Goal: Transaction & Acquisition: Purchase product/service

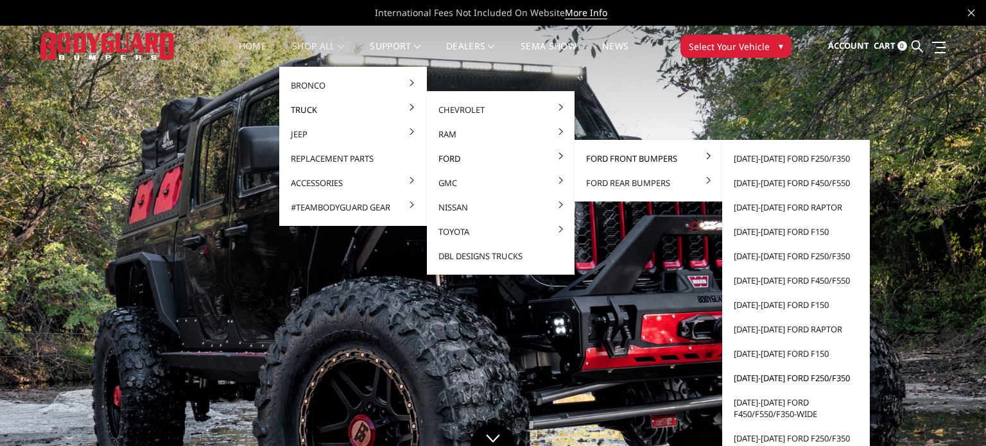
click at [791, 381] on link "[DATE]-[DATE] Ford F250/F350" at bounding box center [795, 378] width 137 height 24
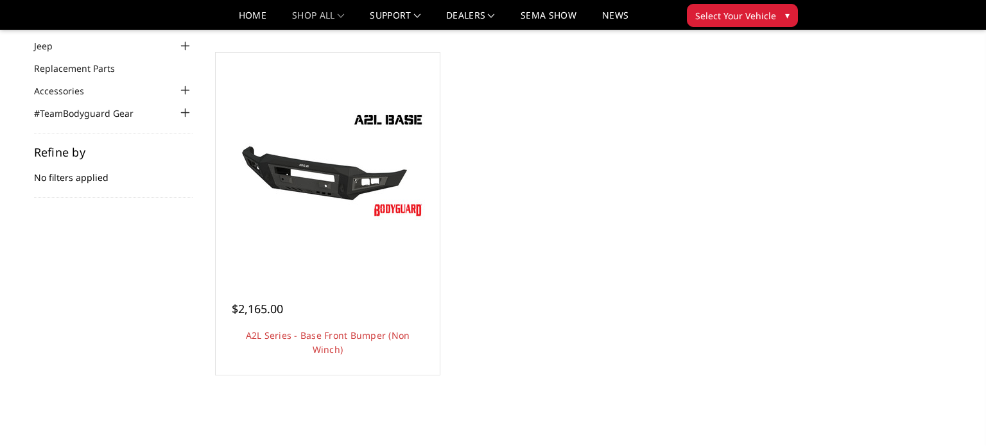
scroll to position [100, 0]
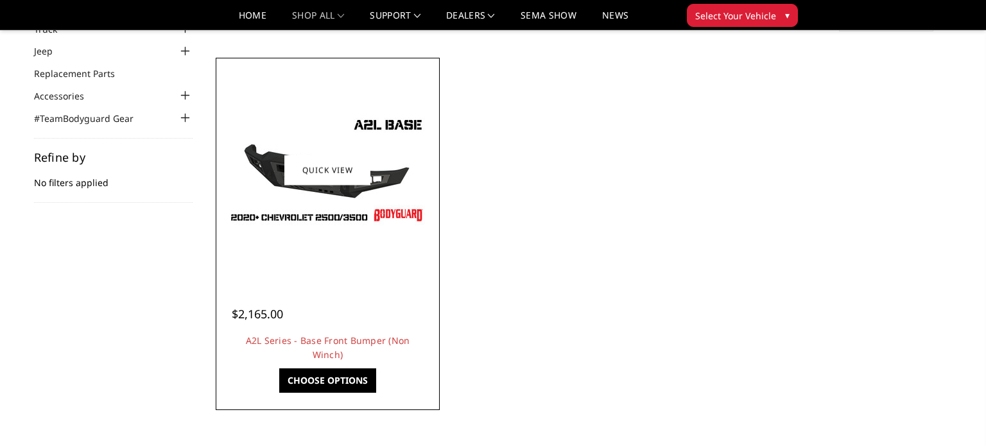
click at [316, 219] on img at bounding box center [327, 170] width 205 height 116
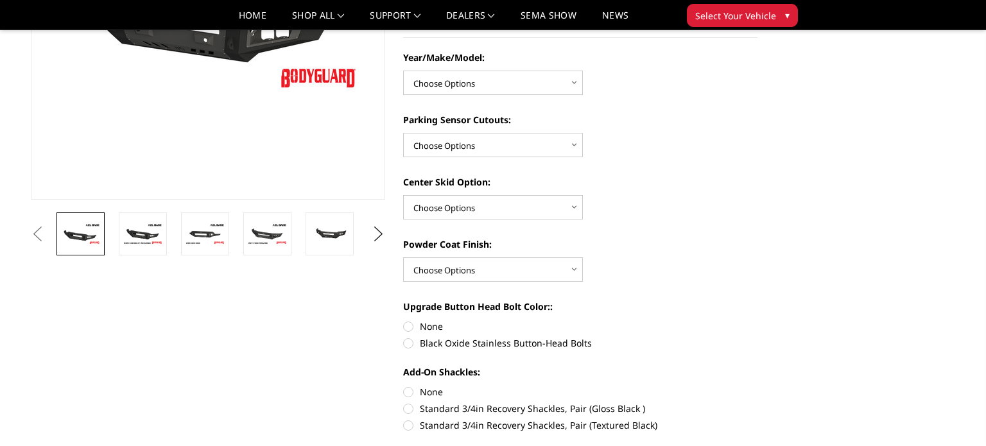
scroll to position [252, 0]
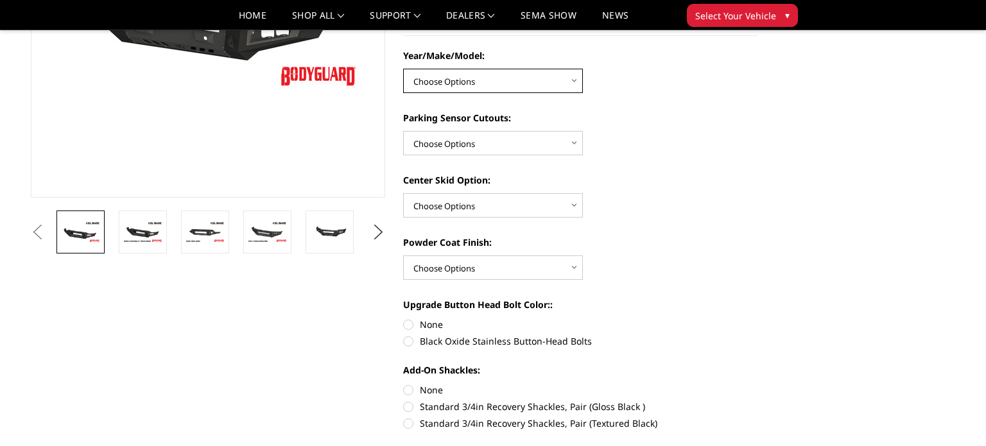
click at [555, 85] on select "Choose Options Chevrolet 15-19 2500/3500 Chevrolet 19-21 1500 Chevrolet 15-20 […" at bounding box center [493, 81] width 180 height 24
select select "4336"
click at [403, 69] on select "Choose Options Chevrolet 15-19 2500/3500 Chevrolet 19-21 1500 Chevrolet 15-20 C…" at bounding box center [493, 81] width 180 height 24
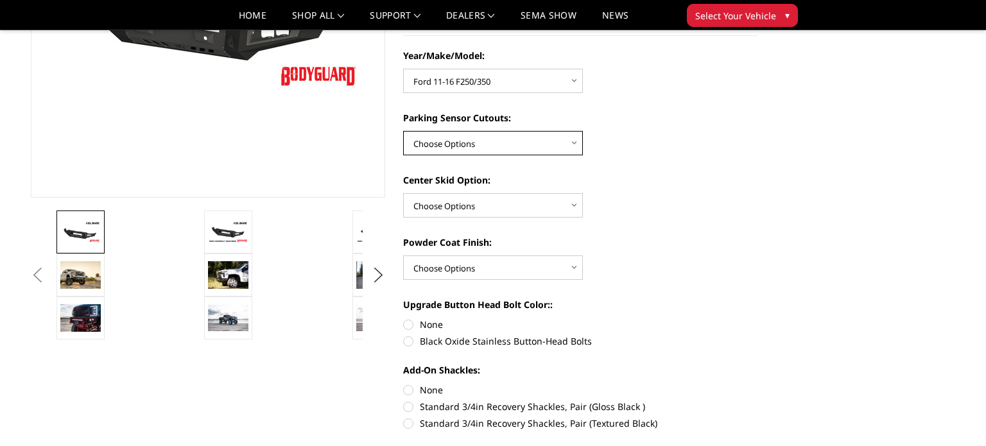
click at [530, 131] on select "Choose Options Yes - With Parking Sensor Cutouts No - Without Parking Sensor Cu…" at bounding box center [493, 143] width 180 height 24
select select "4329"
click at [403, 131] on select "Choose Options Yes - With Parking Sensor Cutouts No - Without Parking Sensor Cu…" at bounding box center [493, 143] width 180 height 24
click at [525, 210] on select "Choose Options Single Light Bar Cutout" at bounding box center [493, 205] width 180 height 24
select select "4304"
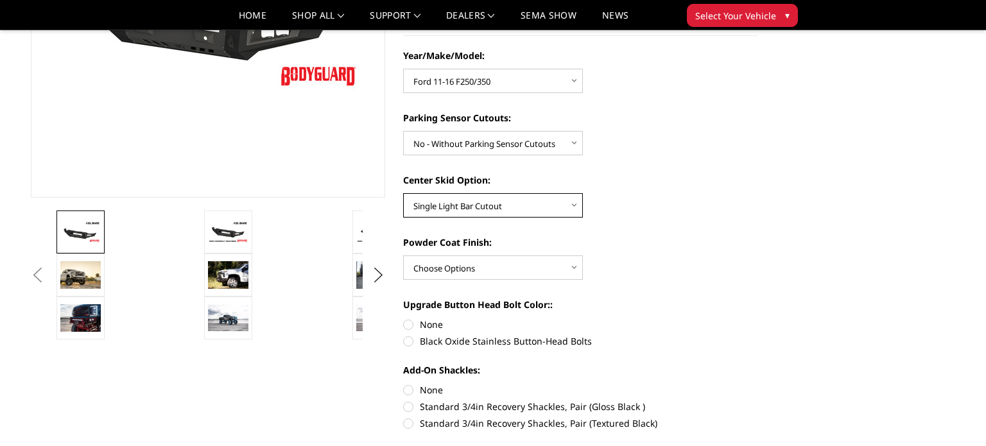
click at [403, 193] on select "Choose Options Single Light Bar Cutout" at bounding box center [493, 205] width 180 height 24
click at [522, 266] on select "Choose Options Bare metal (included) Texture Black Powder Coat" at bounding box center [493, 267] width 180 height 24
select select "4286"
click at [403, 255] on select "Choose Options Bare metal (included) Texture Black Powder Coat" at bounding box center [493, 267] width 180 height 24
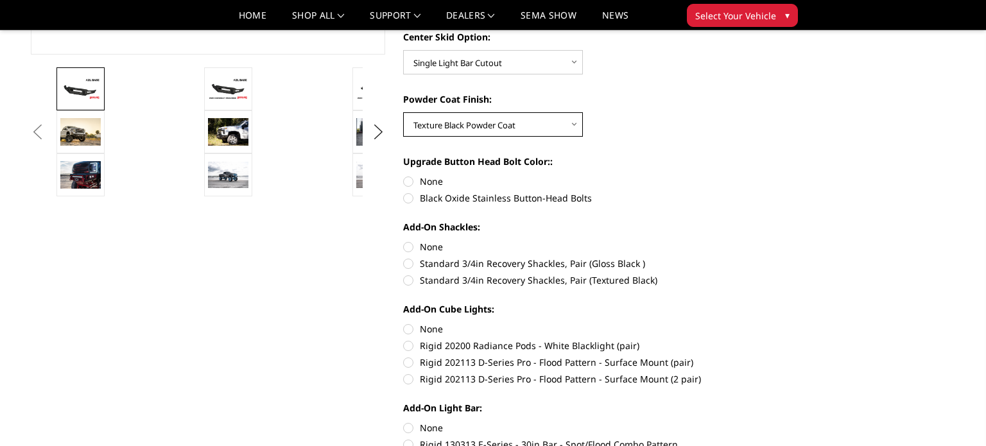
scroll to position [399, 0]
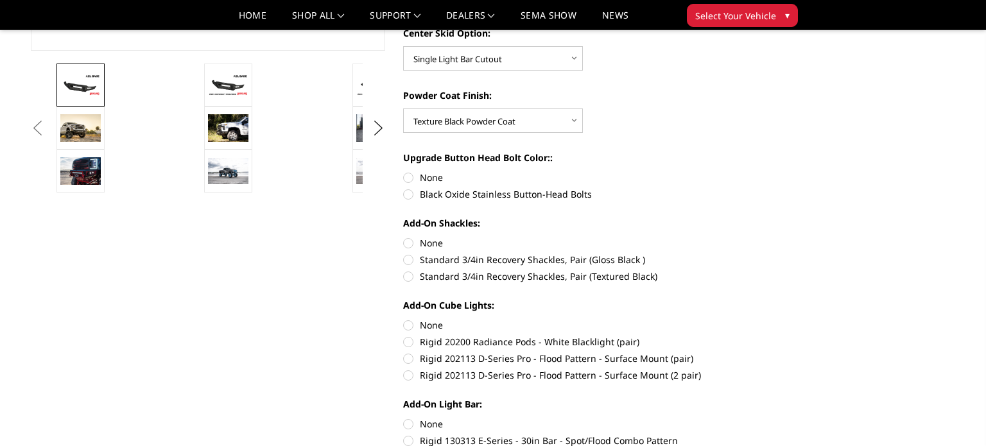
click at [410, 277] on label "Standard 3/4in Recovery Shackles, Pair (Textured Black)" at bounding box center [580, 276] width 354 height 13
click at [757, 254] on input "Standard 3/4in Recovery Shackles, Pair (Textured Black)" at bounding box center [757, 253] width 1 height 1
radio input "true"
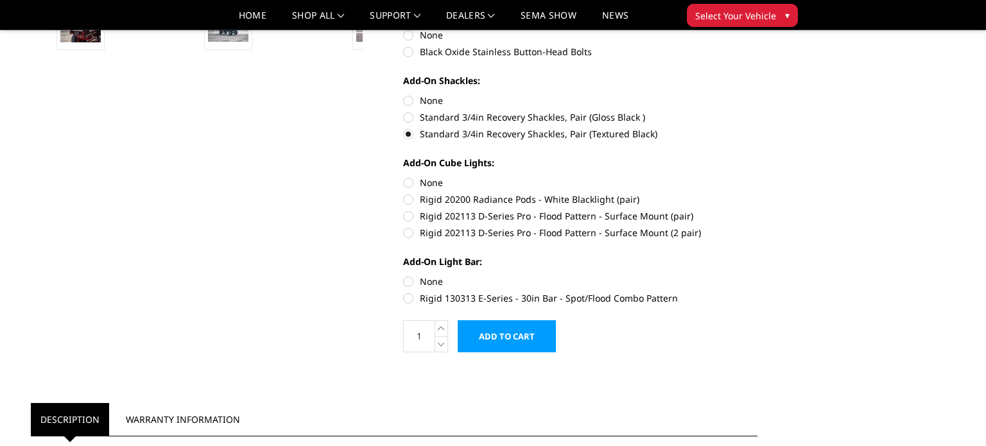
scroll to position [551, 0]
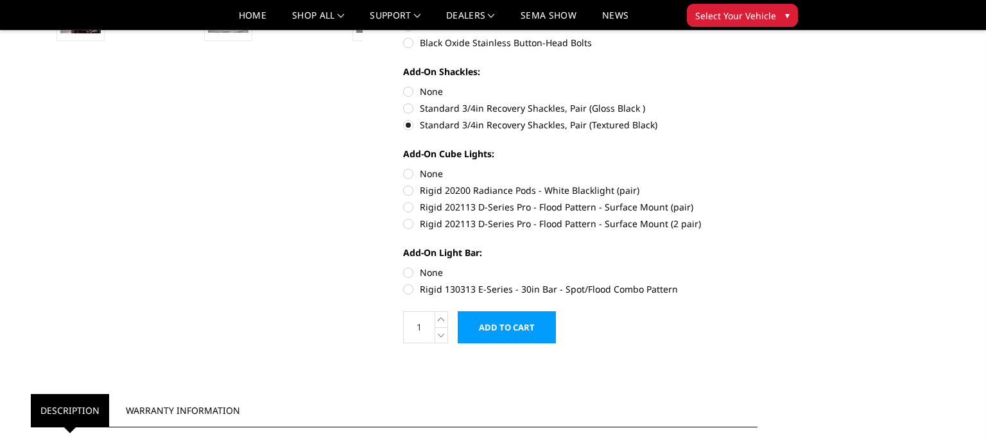
click at [411, 291] on label "Rigid 130313 E-Series - 30in Bar - Spot/Flood Combo Pattern" at bounding box center [580, 288] width 354 height 13
click at [757, 266] on input "Rigid 130313 E-Series - 30in Bar - Spot/Flood Combo Pattern" at bounding box center [757, 266] width 1 height 1
radio input "true"
click at [411, 202] on label "Rigid 202113 D-Series Pro - Flood Pattern - Surface Mount (pair)" at bounding box center [580, 206] width 354 height 13
click at [757, 184] on input "Rigid 202113 D-Series Pro - Flood Pattern - Surface Mount (pair)" at bounding box center [757, 184] width 1 height 1
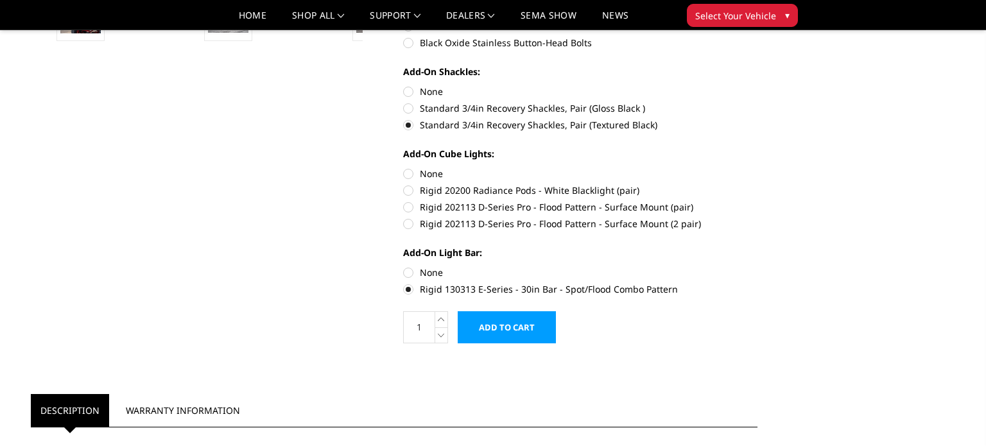
radio input "true"
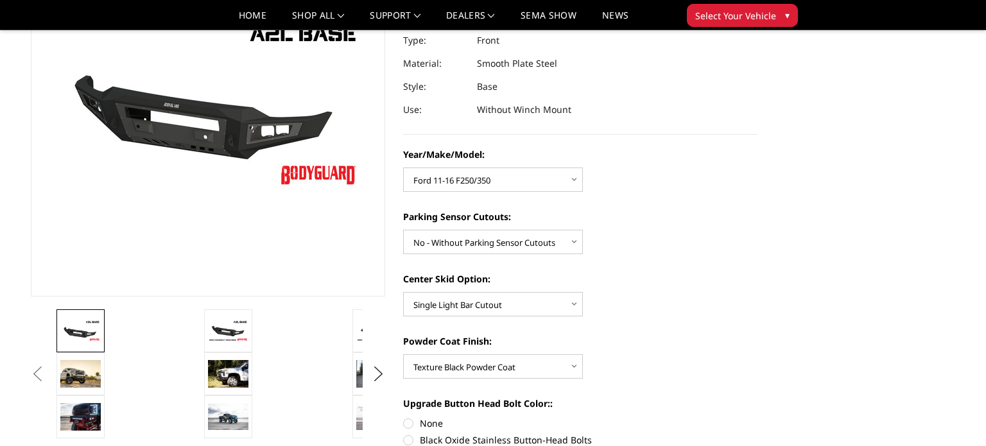
scroll to position [159, 0]
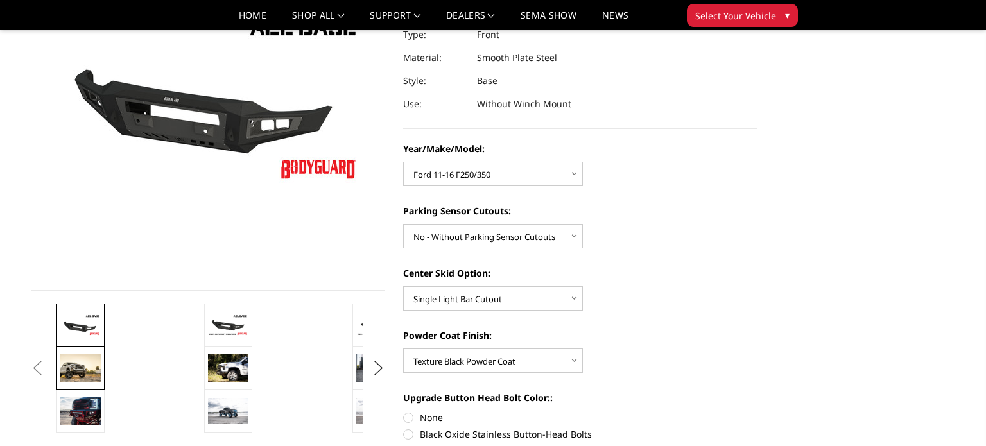
click at [78, 380] on img at bounding box center [80, 368] width 40 height 28
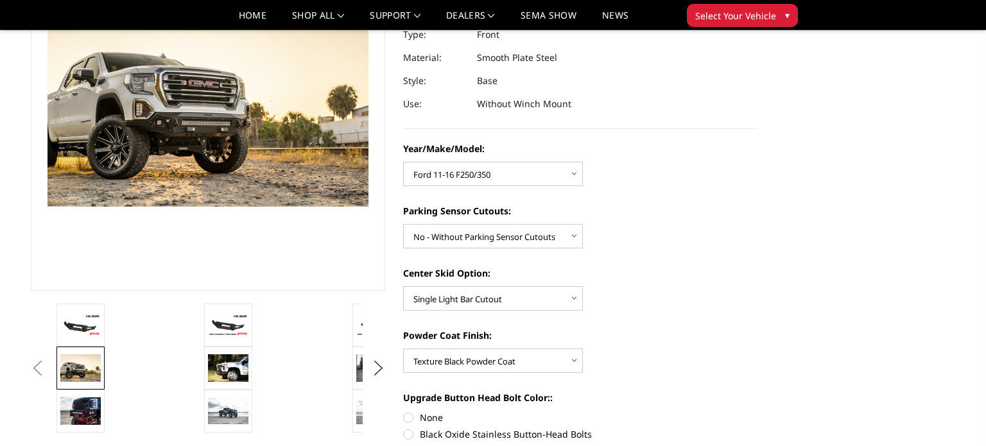
scroll to position [141, 0]
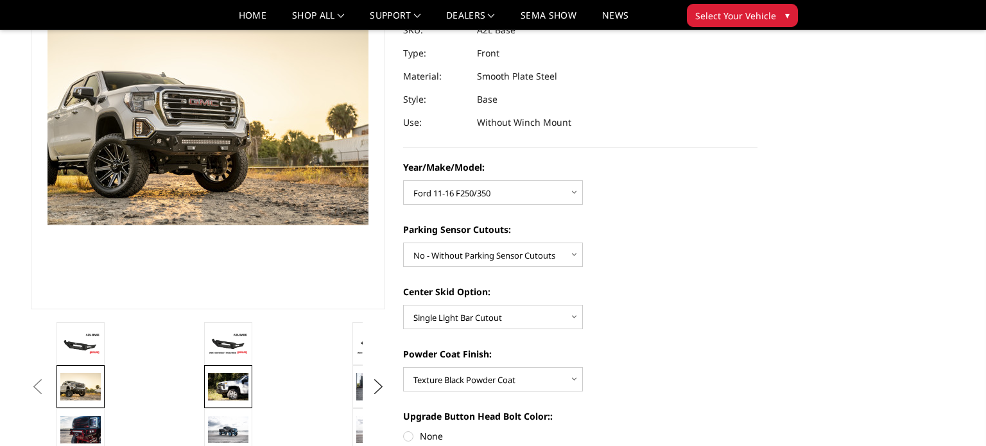
click at [237, 384] on img at bounding box center [228, 386] width 40 height 27
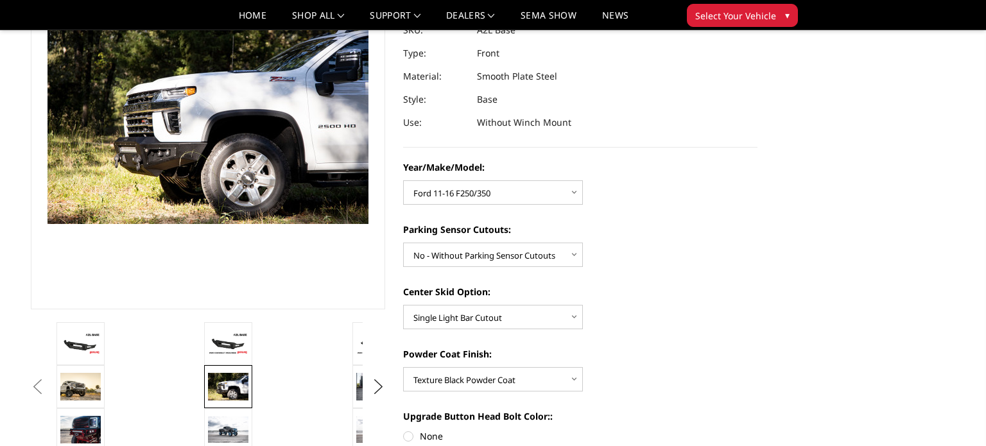
scroll to position [142, 0]
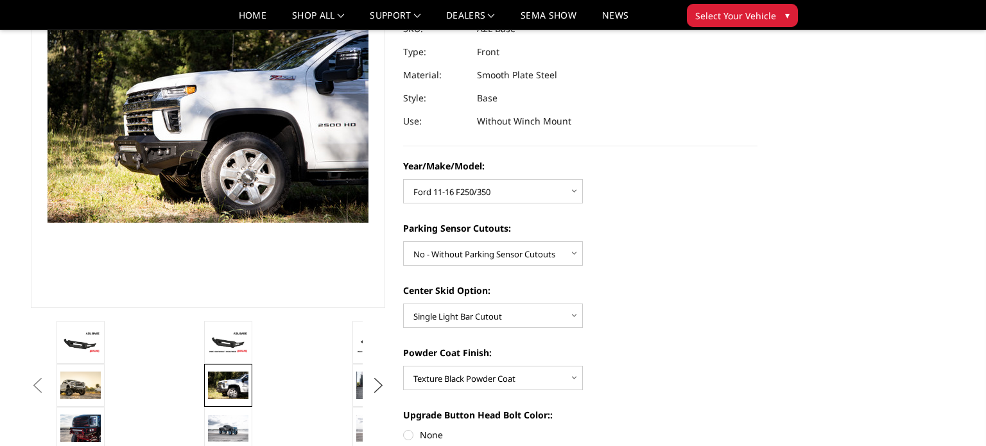
click at [387, 386] on button "Next" at bounding box center [378, 385] width 19 height 19
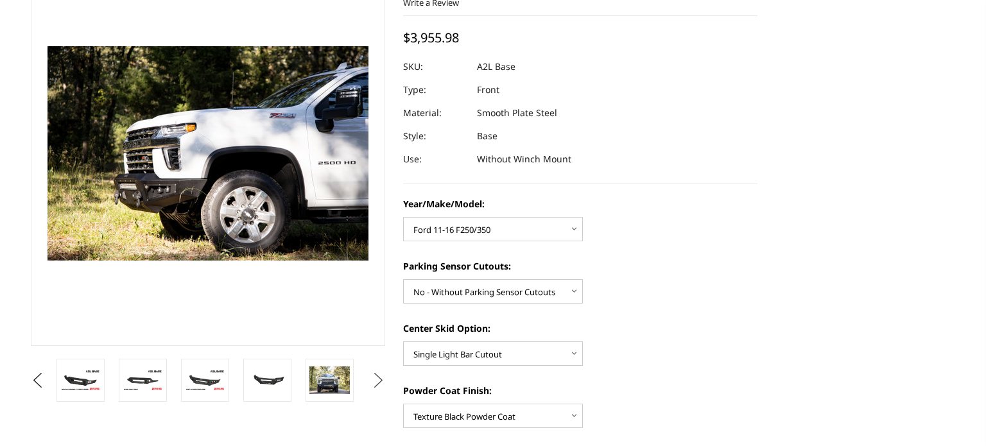
scroll to position [0, 0]
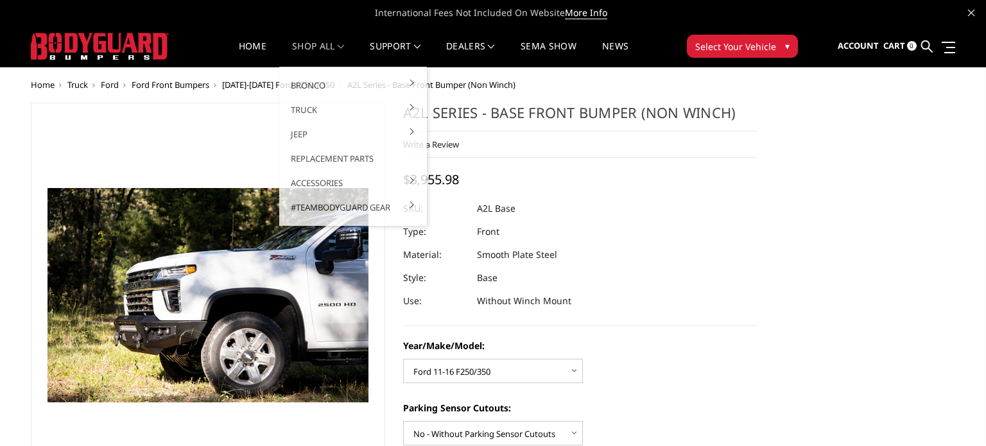
click at [313, 42] on link "shop all" at bounding box center [318, 54] width 52 height 25
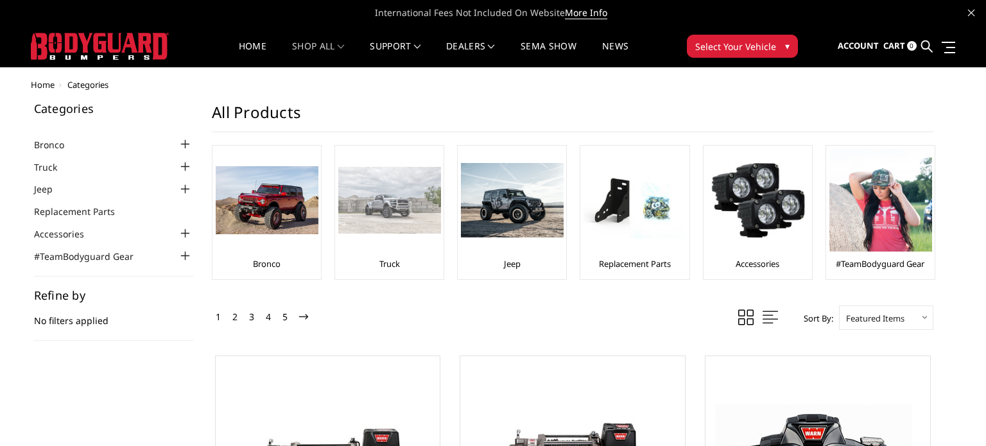
click at [362, 234] on div at bounding box center [389, 200] width 103 height 103
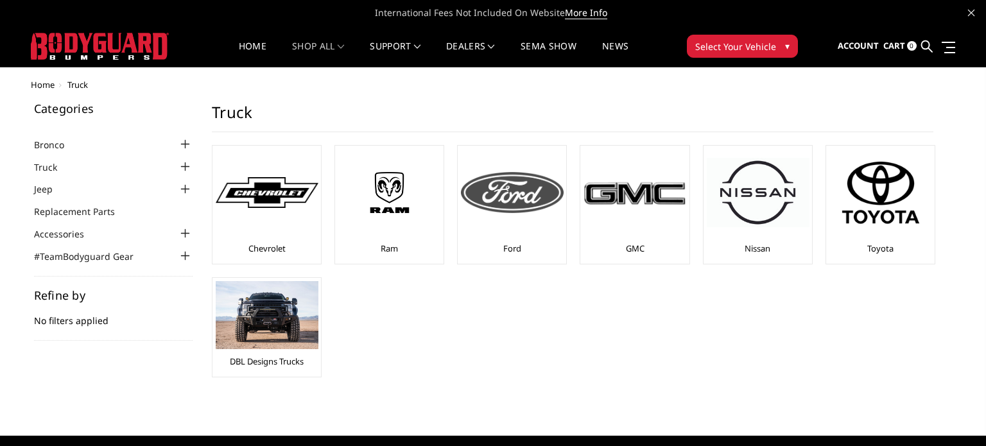
click at [512, 209] on img at bounding box center [512, 192] width 103 height 41
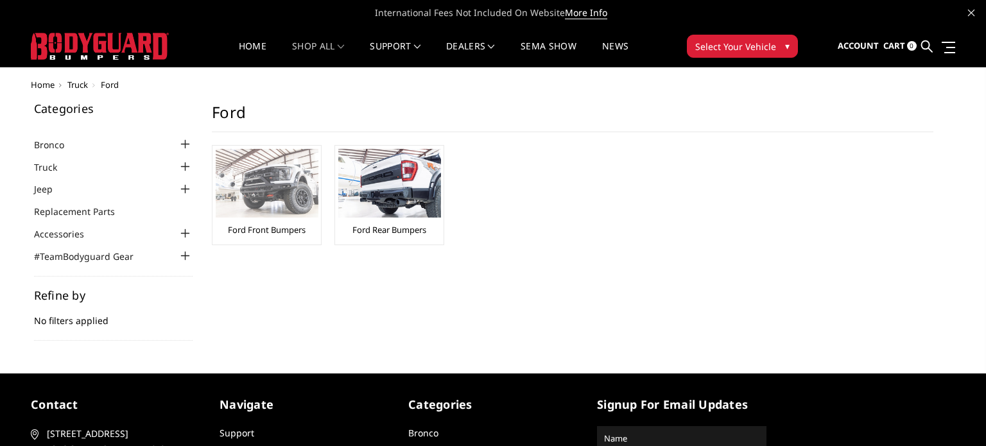
click at [254, 224] on link "Ford Front Bumpers" at bounding box center [267, 230] width 78 height 12
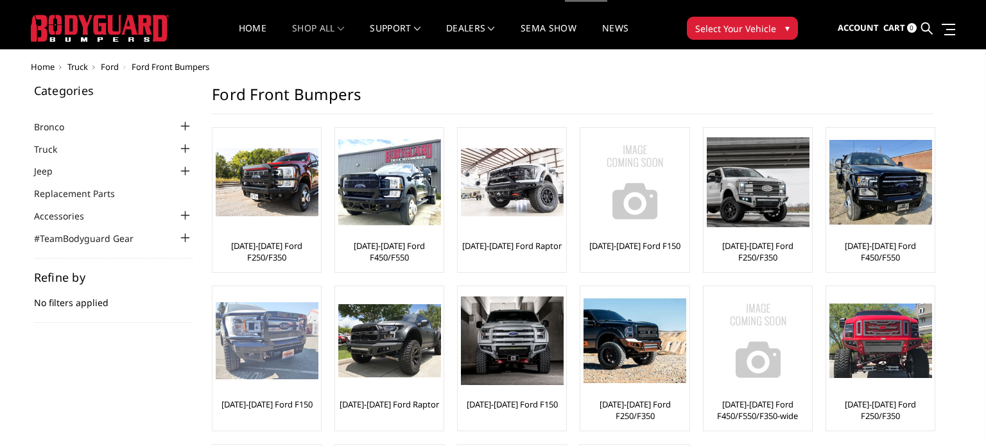
scroll to position [17, 0]
